Goal: Find specific page/section: Find specific page/section

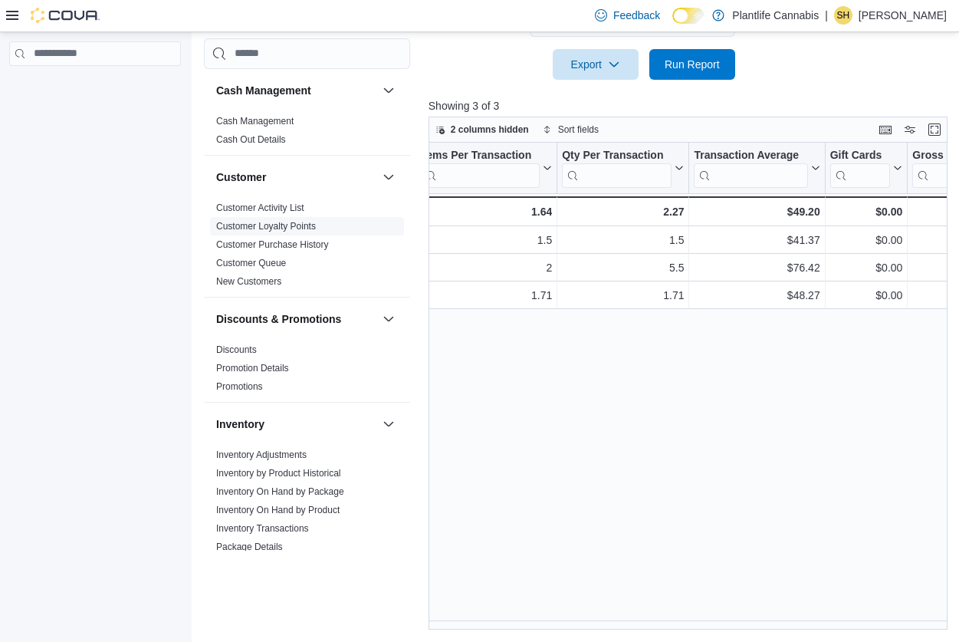
scroll to position [0, 422]
